Goal: Task Accomplishment & Management: Use online tool/utility

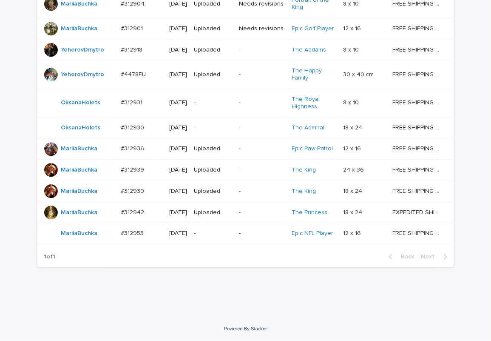
scroll to position [677, 0]
